Goal: Information Seeking & Learning: Learn about a topic

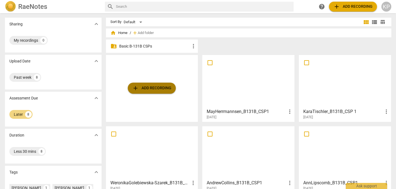
click at [147, 88] on span "add Add recording" at bounding box center [151, 88] width 39 height 7
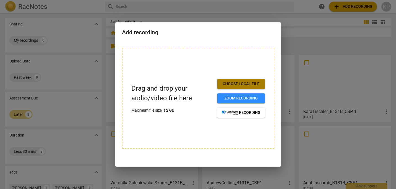
click at [245, 83] on span "Choose local file" at bounding box center [241, 84] width 39 height 6
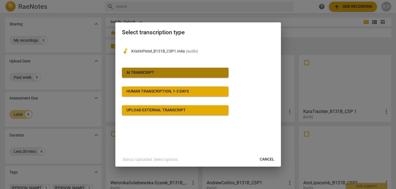
click at [206, 73] on span "AI Transcript" at bounding box center [175, 73] width 98 height 6
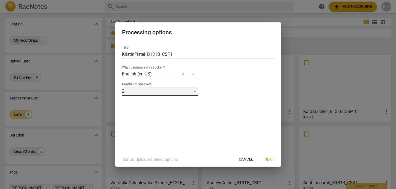
click at [195, 92] on div "2" at bounding box center [160, 91] width 76 height 9
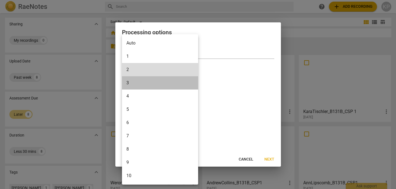
click at [173, 84] on li "3" at bounding box center [160, 82] width 76 height 13
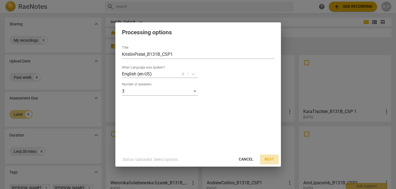
click at [271, 160] on span "Next" at bounding box center [269, 160] width 10 height 6
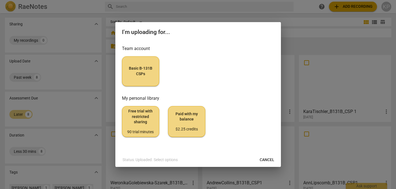
click at [141, 70] on span "Basic B-131B CSPs" at bounding box center [141, 71] width 28 height 11
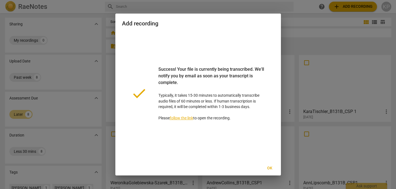
click at [271, 168] on span "Ok" at bounding box center [270, 168] width 9 height 6
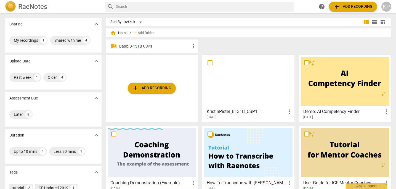
click at [176, 47] on p "Basic B-131B CSPs" at bounding box center [154, 46] width 71 height 6
click at [163, 43] on p "Basic B-131B CSPs" at bounding box center [154, 46] width 71 height 6
click at [290, 113] on span "more_vert" at bounding box center [290, 111] width 7 height 7
click at [290, 113] on li "Move" at bounding box center [295, 111] width 21 height 13
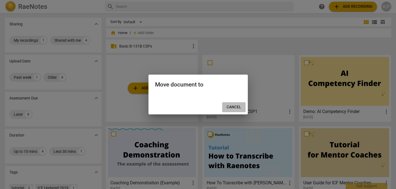
click at [236, 107] on span "Cancel" at bounding box center [234, 107] width 15 height 6
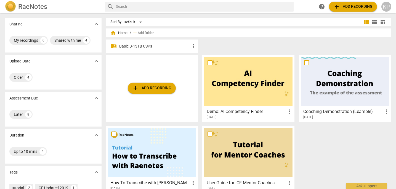
click at [170, 48] on p "Basic B-131B CSPs" at bounding box center [154, 46] width 71 height 6
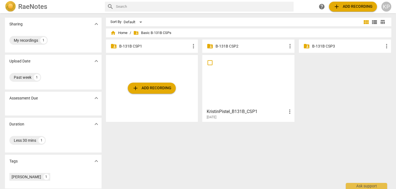
click at [180, 46] on p "B-131B CSP1" at bounding box center [154, 46] width 71 height 6
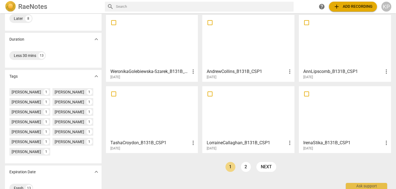
scroll to position [119, 0]
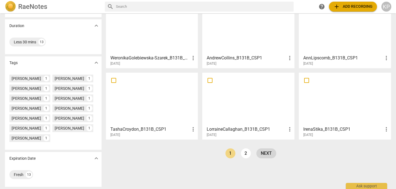
click at [263, 148] on link "next" at bounding box center [266, 153] width 20 height 10
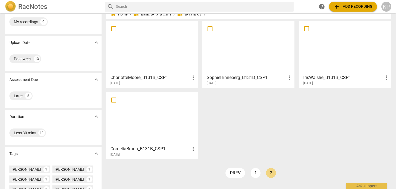
scroll to position [19, 0]
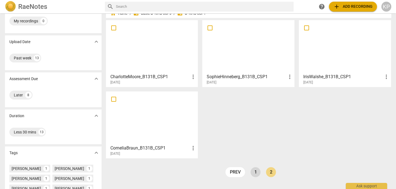
click at [252, 173] on link "1" at bounding box center [256, 172] width 10 height 10
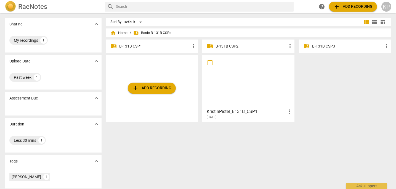
click at [247, 62] on div at bounding box center [248, 81] width 88 height 49
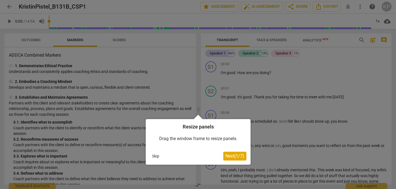
click at [238, 153] on span "Next ( 1 / 7 )" at bounding box center [235, 155] width 19 height 5
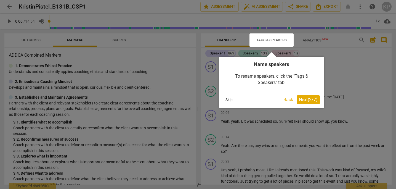
click at [313, 103] on button "Next ( 2 / 7 )" at bounding box center [308, 99] width 23 height 9
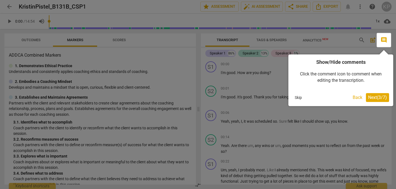
click at [380, 100] on button "Next ( 3 / 7 )" at bounding box center [377, 97] width 23 height 9
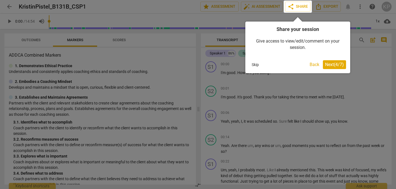
click at [337, 66] on span "Next ( 4 / 7 )" at bounding box center [334, 64] width 19 height 5
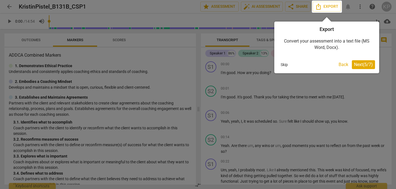
click at [364, 64] on span "Next ( 5 / 7 )" at bounding box center [363, 64] width 19 height 5
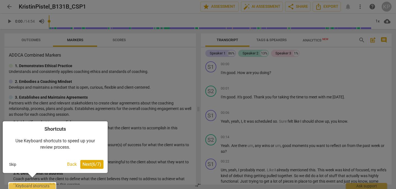
click at [96, 166] on span "Next ( 6 / 7 )" at bounding box center [92, 164] width 19 height 5
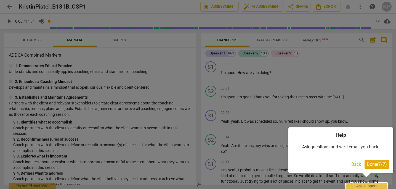
click at [372, 163] on span "Done ( 7 / 7 )" at bounding box center [377, 164] width 20 height 5
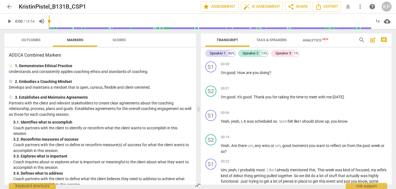
click at [10, 6] on span "arrow_back" at bounding box center [9, 6] width 7 height 7
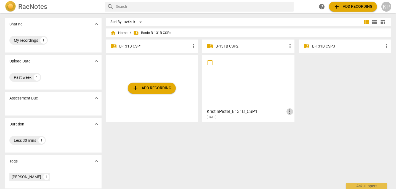
click at [287, 113] on span "more_vert" at bounding box center [290, 111] width 7 height 7
click at [297, 113] on li "Move" at bounding box center [295, 111] width 21 height 13
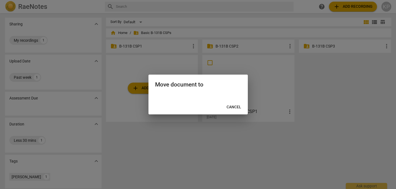
click at [229, 109] on span "Cancel" at bounding box center [234, 107] width 15 height 6
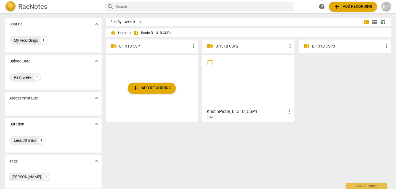
click at [161, 45] on p "B-131B CSP1" at bounding box center [154, 46] width 71 height 6
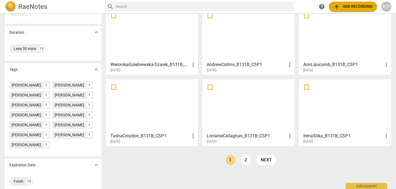
scroll to position [119, 0]
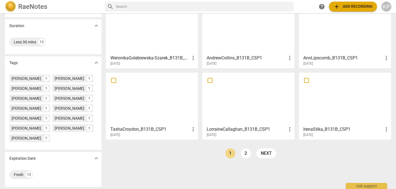
click at [239, 148] on ul "prev 1 2 next" at bounding box center [251, 154] width 56 height 13
click at [245, 148] on link "2" at bounding box center [246, 153] width 10 height 10
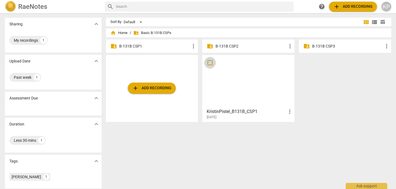
click at [210, 63] on input "checkbox" at bounding box center [210, 62] width 12 height 7
click at [289, 110] on span "more_vert" at bounding box center [290, 111] width 7 height 7
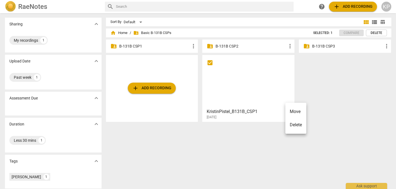
click at [296, 110] on li "Move" at bounding box center [295, 111] width 21 height 13
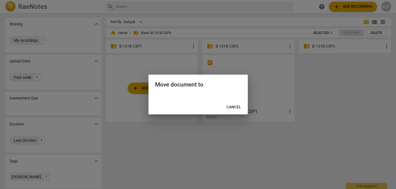
click at [240, 106] on span "Cancel" at bounding box center [234, 107] width 15 height 6
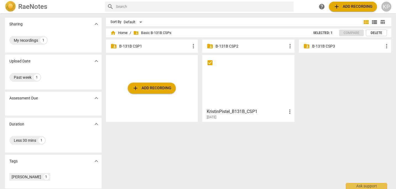
click at [289, 112] on span "more_vert" at bounding box center [290, 111] width 7 height 7
click at [315, 84] on div at bounding box center [198, 94] width 396 height 189
click at [185, 46] on p "B-131B CSP1" at bounding box center [154, 46] width 71 height 6
checkbox input "true"
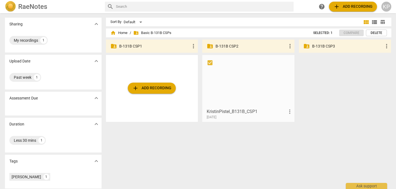
drag, startPoint x: 227, startPoint y: 83, endPoint x: 221, endPoint y: 83, distance: 6.1
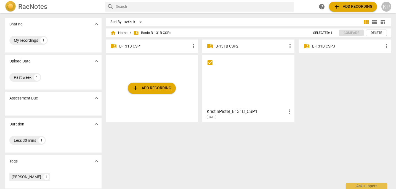
click at [142, 49] on div "folder_shared B-131B CSP1 more_vert" at bounding box center [152, 45] width 92 height 13
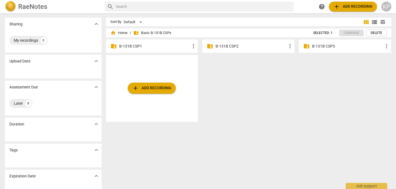
click at [161, 46] on p "B-131B CSP1" at bounding box center [154, 46] width 71 height 6
